Goal: Task Accomplishment & Management: Complete application form

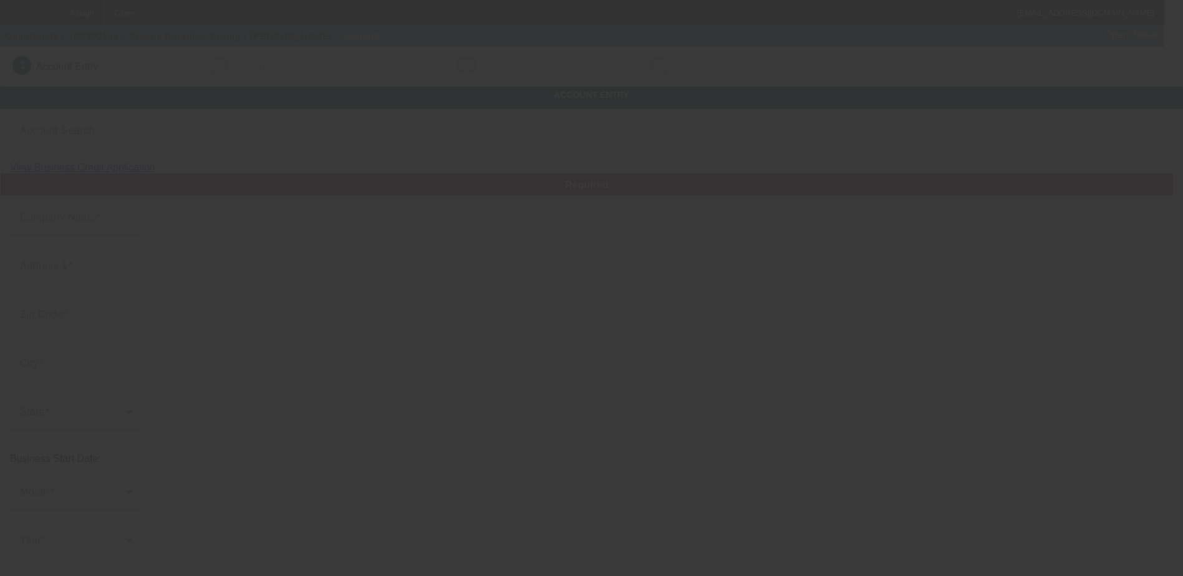
type input "Greens Paradise Towing"
type input "[STREET_ADDRESS][PERSON_NAME]"
type input "95969"
type input "Paradise"
type input "[PHONE_NUMBER]"
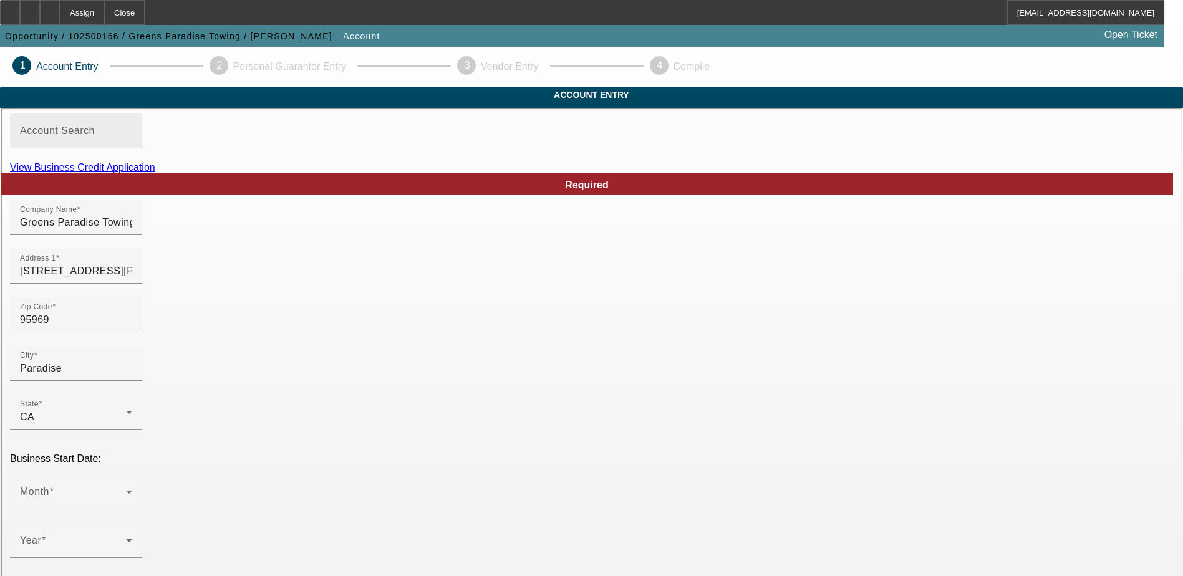
click at [132, 148] on div "Account Search" at bounding box center [76, 130] width 112 height 35
click at [132, 143] on input "Account Search" at bounding box center [76, 135] width 112 height 15
click at [95, 136] on mat-label "Account Search" at bounding box center [57, 130] width 75 height 11
click at [132, 143] on input "Account Search" at bounding box center [76, 135] width 112 height 15
